Goal: Information Seeking & Learning: Learn about a topic

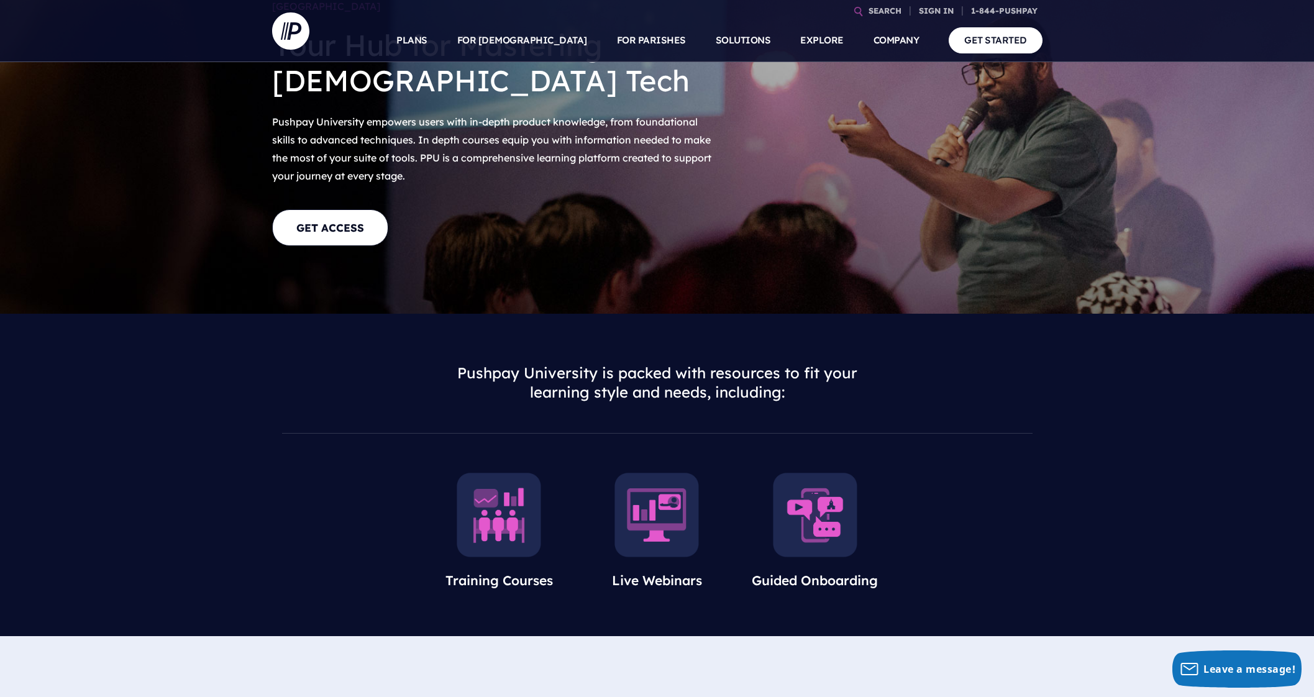
scroll to position [122, 0]
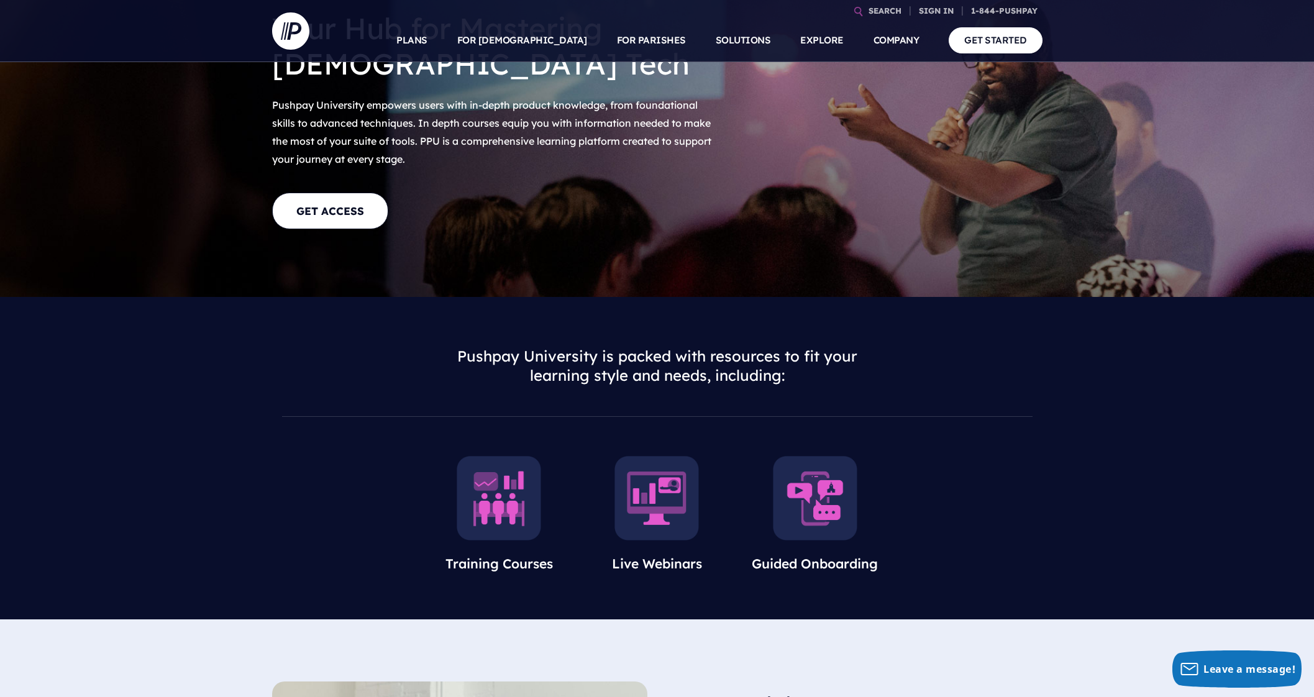
click at [811, 496] on img at bounding box center [815, 498] width 85 height 85
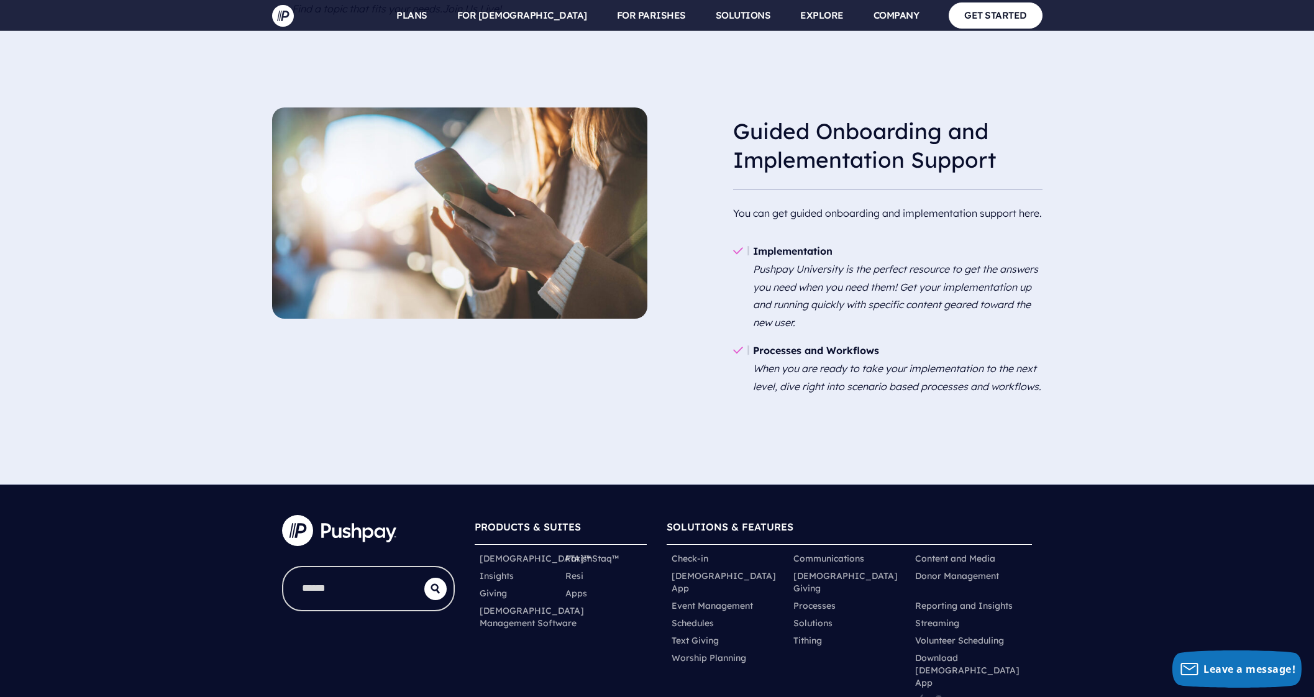
scroll to position [1476, 0]
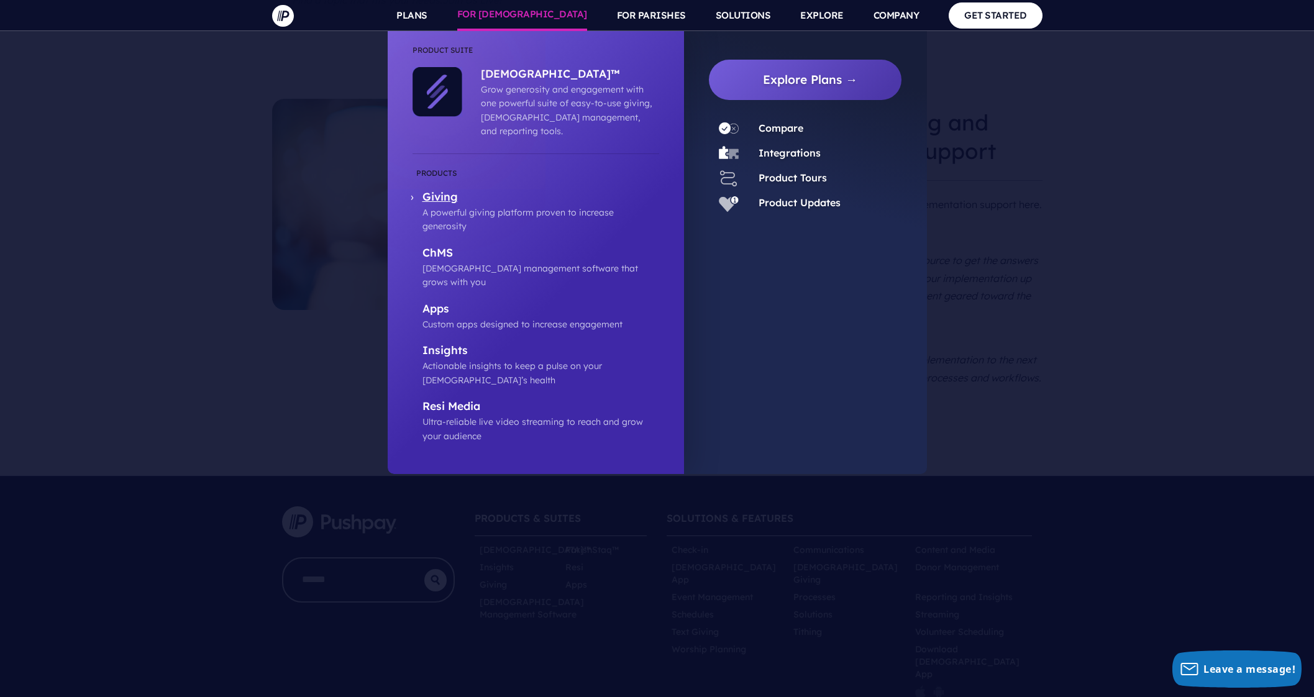
click at [509, 206] on p "A powerful giving platform proven to increase generosity" at bounding box center [541, 220] width 237 height 28
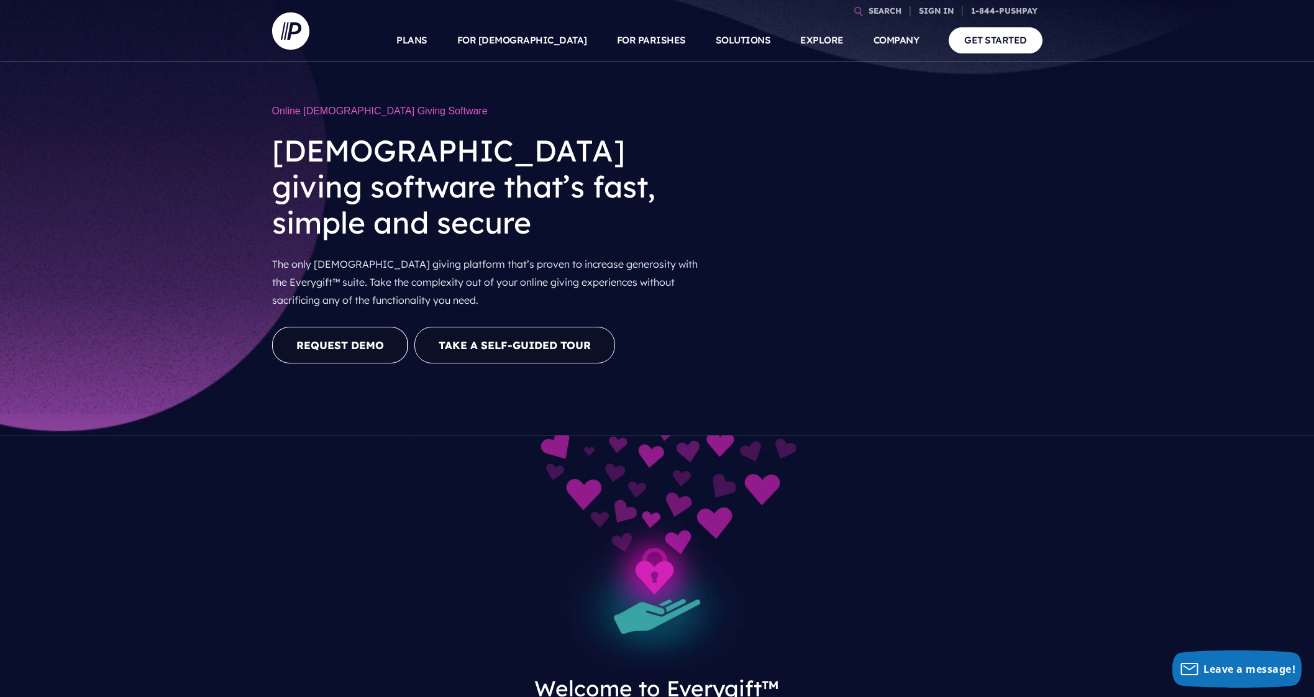
click at [347, 327] on link "REQUEST DEMO" at bounding box center [340, 345] width 136 height 37
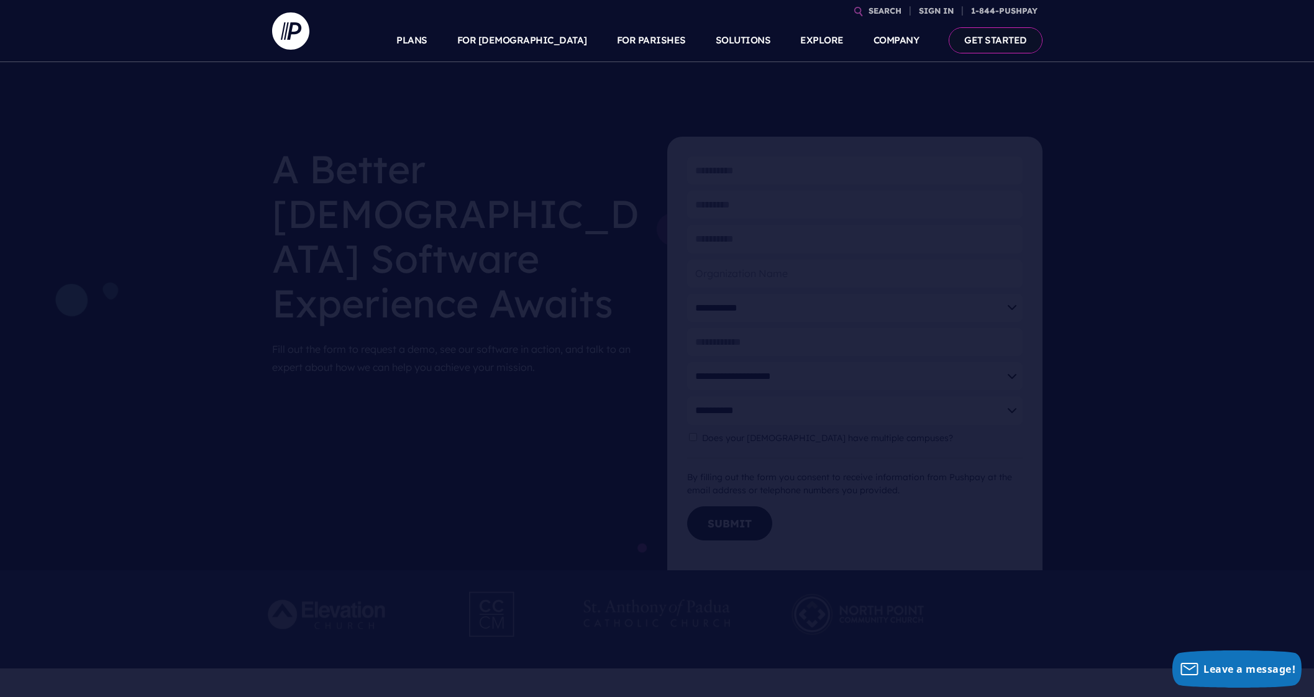
click at [997, 42] on link "GET STARTED" at bounding box center [996, 39] width 94 height 25
click at [428, 47] on link "PLANS" at bounding box center [411, 40] width 31 height 43
